Goal: Task Accomplishment & Management: Manage account settings

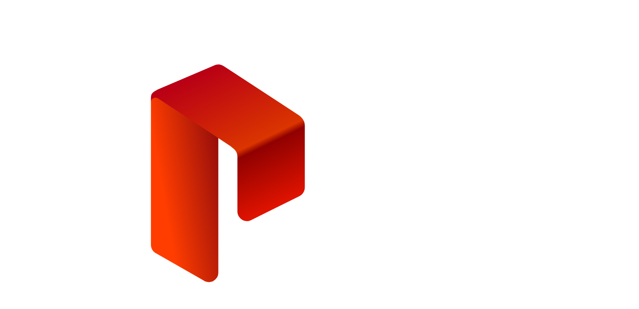
type input "**********"
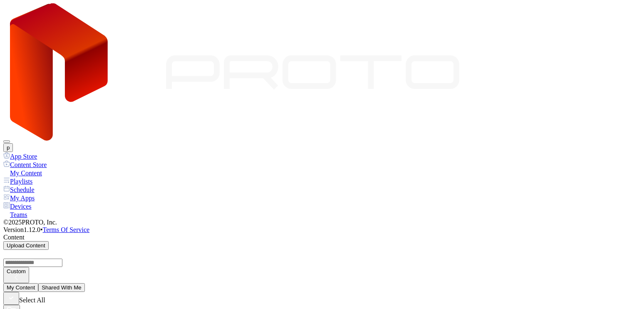
click at [85, 283] on button "Shared With Me" at bounding box center [61, 287] width 47 height 9
click at [42, 177] on div "Playlists" at bounding box center [319, 181] width 632 height 8
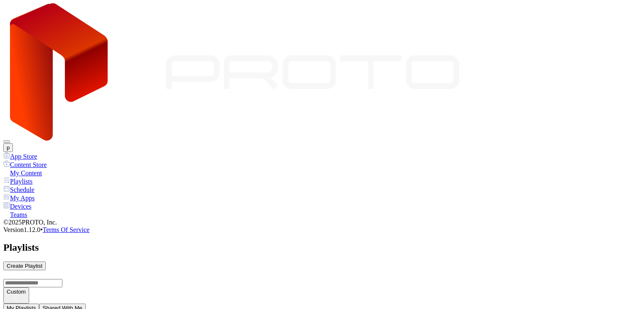
click at [46, 185] on div "Schedule" at bounding box center [319, 189] width 632 height 8
click at [39, 193] on div "My Apps" at bounding box center [319, 197] width 632 height 8
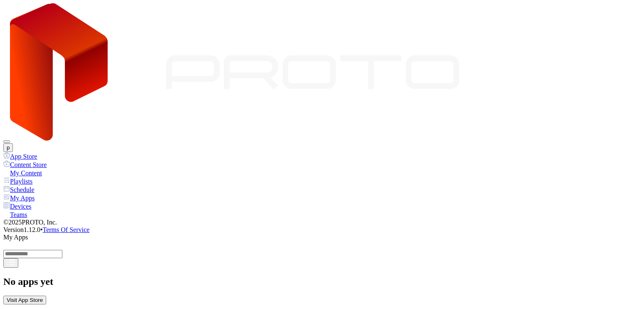
click at [48, 202] on div "Devices" at bounding box center [319, 206] width 632 height 8
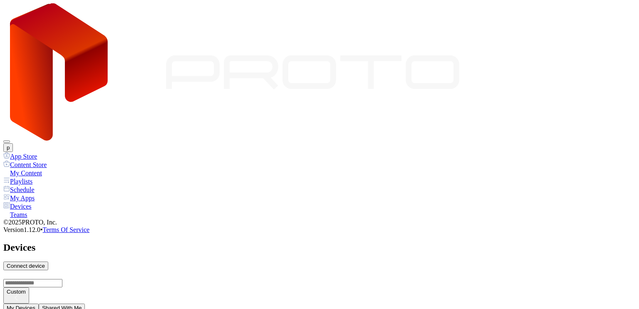
click at [44, 210] on div "Teams" at bounding box center [319, 214] width 632 height 8
click at [44, 202] on div "Devices" at bounding box center [319, 206] width 632 height 8
click at [85, 303] on button "Shared With Me" at bounding box center [62, 307] width 47 height 9
click at [39, 303] on button "My Devices" at bounding box center [20, 307] width 35 height 9
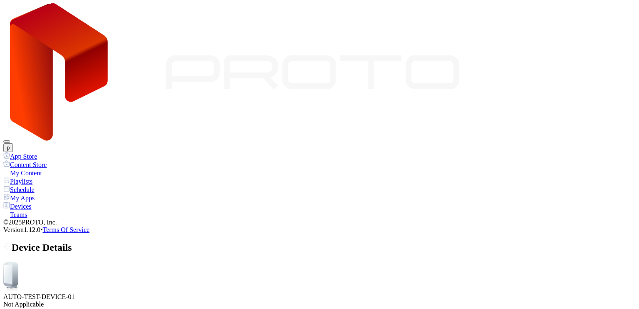
click at [114, 242] on div "Device Details" at bounding box center [319, 247] width 632 height 11
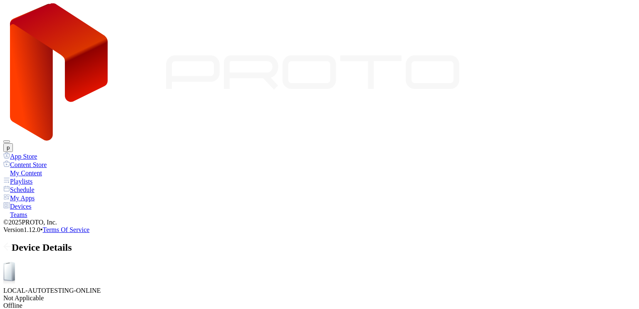
click at [12, 242] on icon at bounding box center [7, 246] width 8 height 8
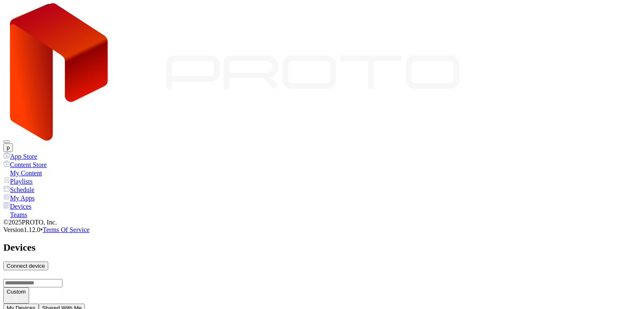
click at [13, 143] on button "p" at bounding box center [8, 147] width 10 height 9
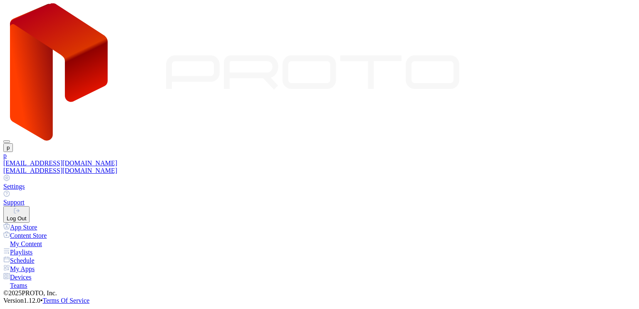
click at [549, 167] on div "[EMAIL_ADDRESS][DOMAIN_NAME]" at bounding box center [319, 170] width 632 height 7
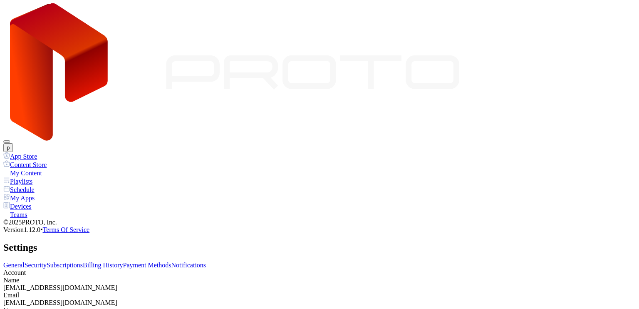
click at [83, 261] on link "Subscriptions" at bounding box center [65, 264] width 36 height 7
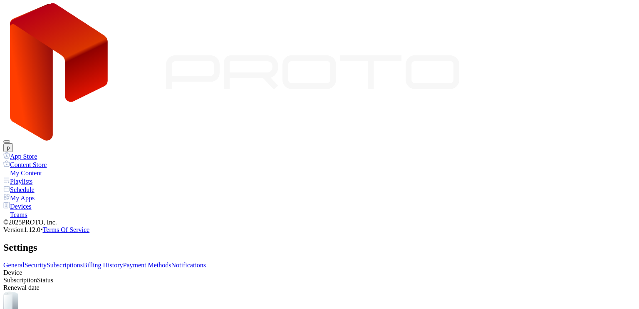
click at [123, 261] on link "Billing History" at bounding box center [103, 264] width 40 height 7
click at [171, 261] on link "Payment Methods" at bounding box center [147, 264] width 48 height 7
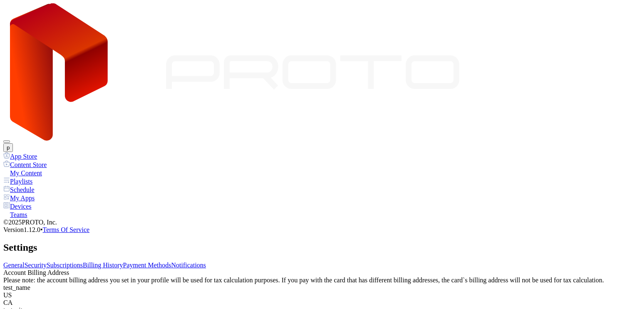
click at [366, 261] on div "General Security Subscriptions Billing History Payment Methods Notifications Ac…" at bounding box center [319, 315] width 632 height 109
click at [206, 261] on link "Notifications" at bounding box center [188, 264] width 35 height 7
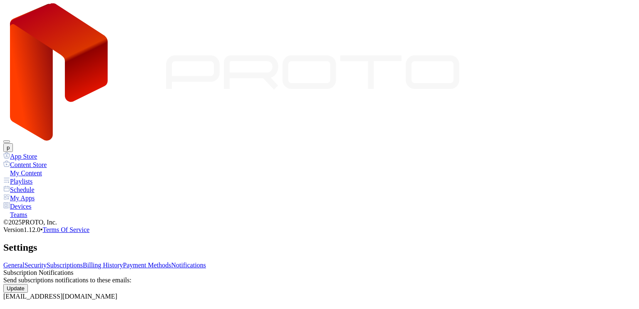
click at [171, 261] on link "Payment Methods" at bounding box center [147, 264] width 48 height 7
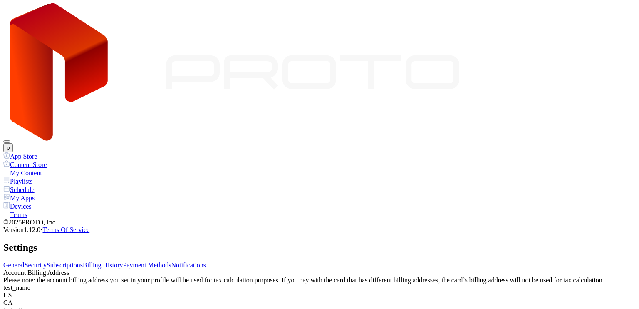
click at [123, 261] on link "Billing History" at bounding box center [103, 264] width 40 height 7
